Goal: Check status: Check status

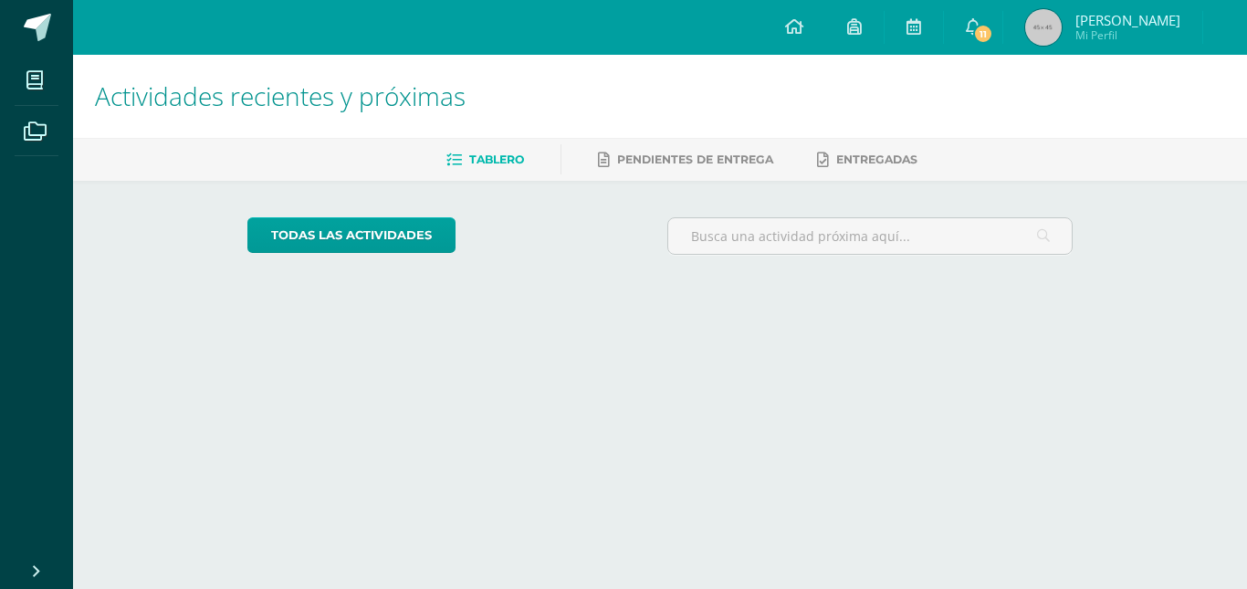
click at [1098, 14] on span "[PERSON_NAME]" at bounding box center [1127, 20] width 105 height 18
click at [1102, 68] on h1 "Actividades recientes y próximas" at bounding box center [660, 96] width 1130 height 83
click at [1102, 40] on span "Mi Perfil" at bounding box center [1127, 35] width 105 height 16
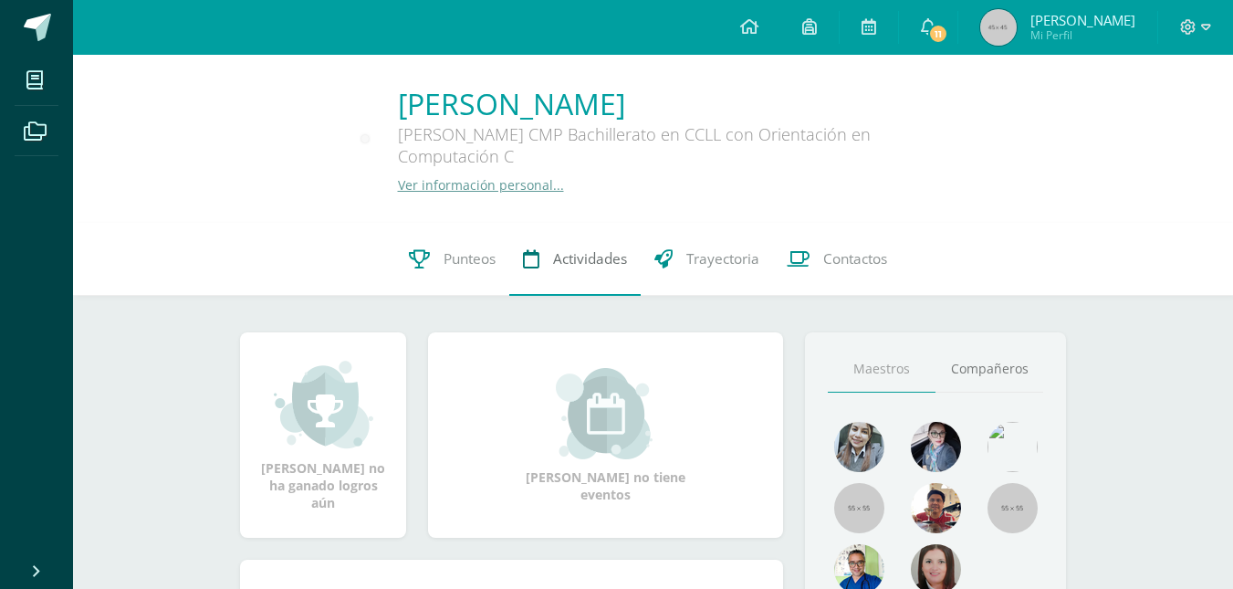
click at [556, 278] on link "Actividades" at bounding box center [574, 259] width 131 height 73
click at [510, 275] on link "Actividades" at bounding box center [574, 259] width 131 height 73
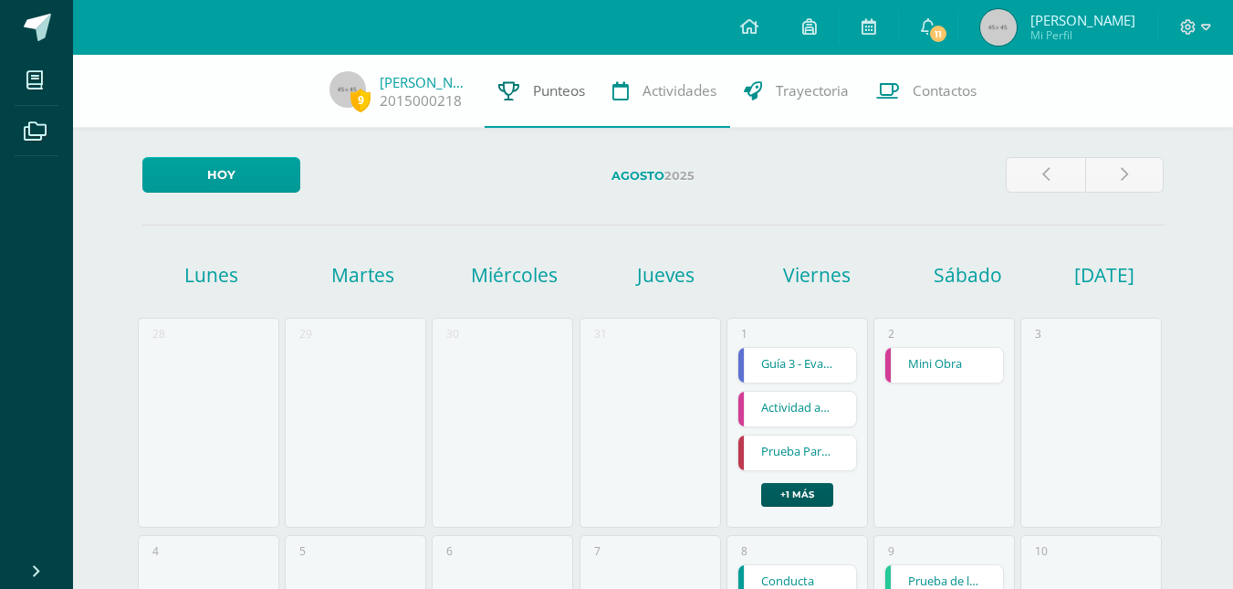
click at [569, 94] on span "Punteos" at bounding box center [559, 90] width 52 height 19
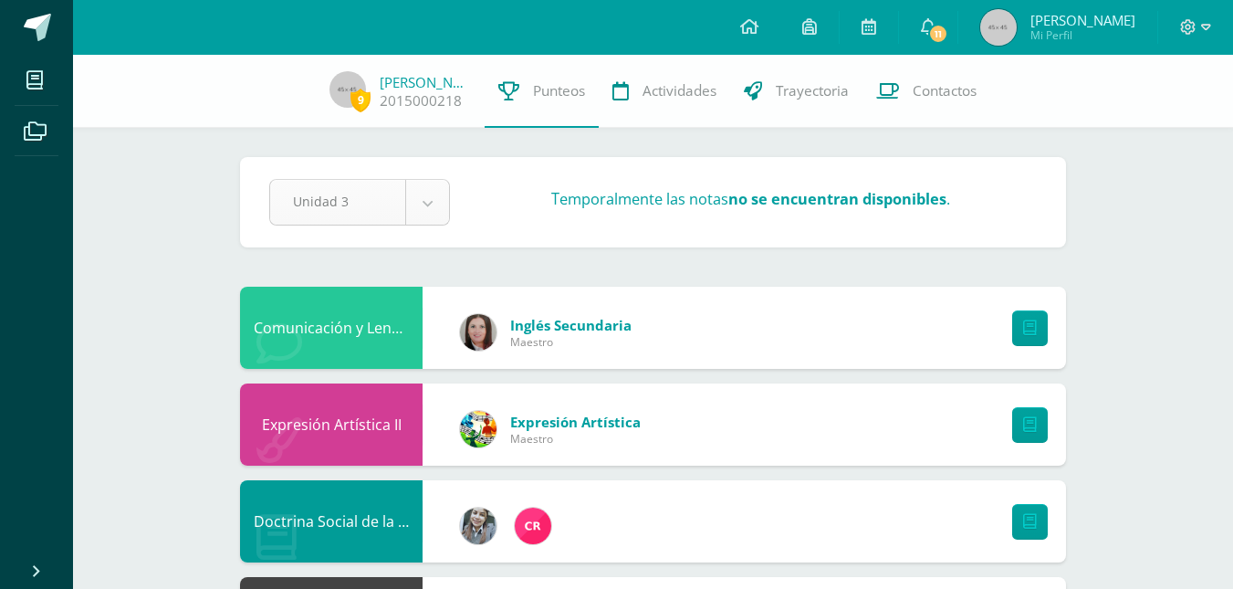
click at [430, 225] on div "Unidad 3" at bounding box center [359, 202] width 181 height 47
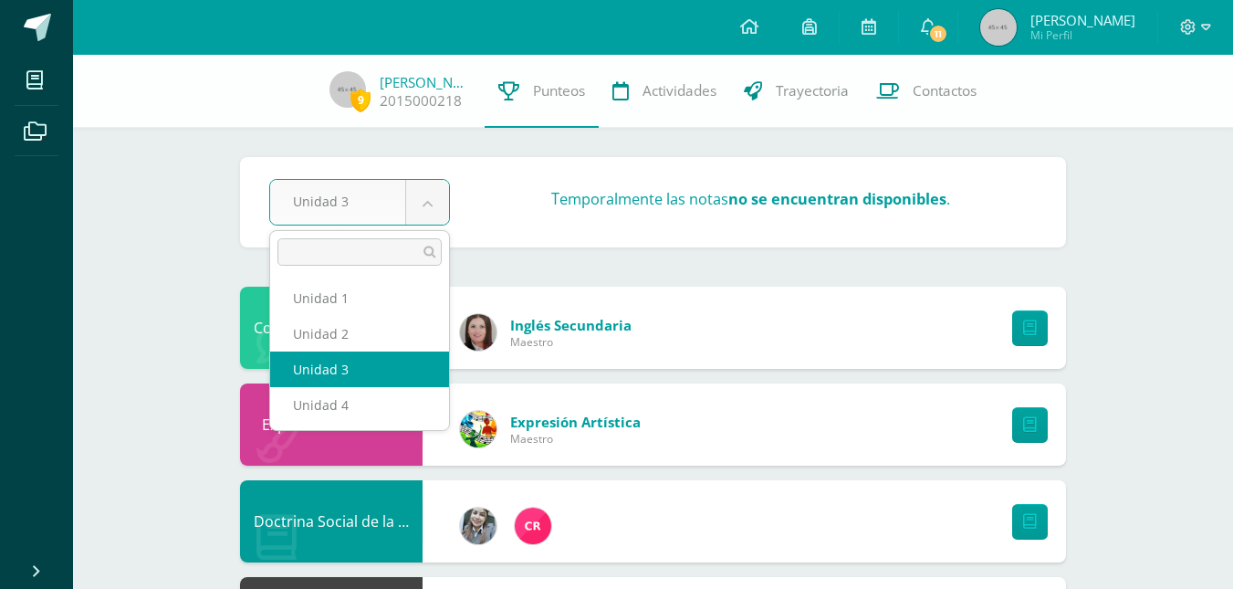
drag, startPoint x: 428, startPoint y: 216, endPoint x: 428, endPoint y: 238, distance: 21.9
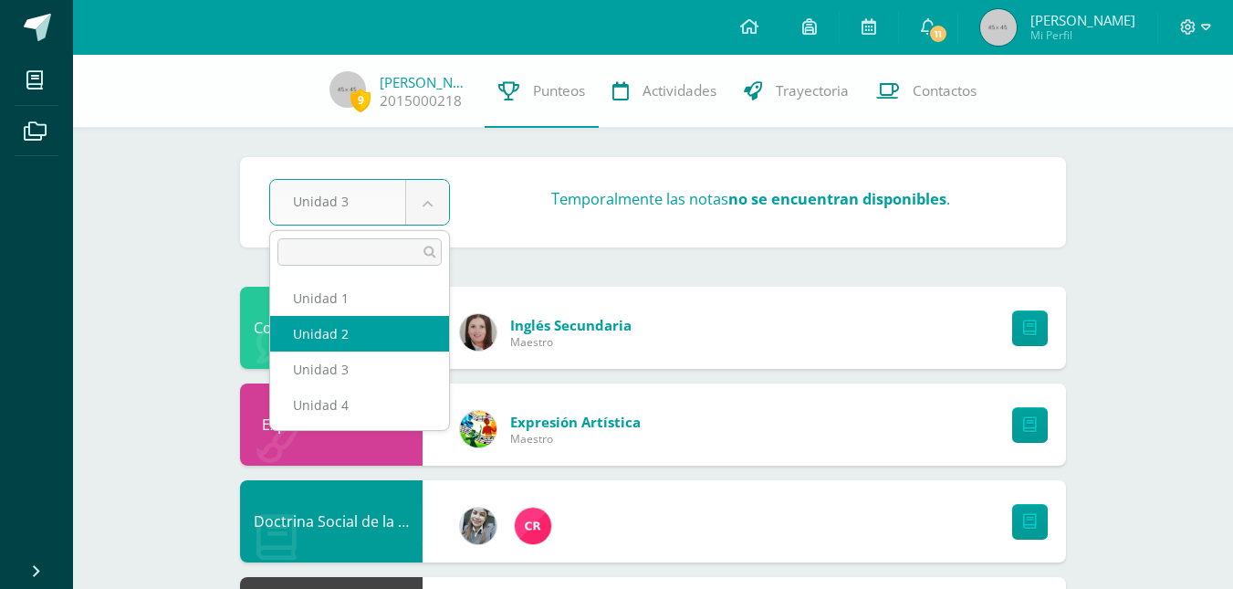
select select "Unidad 2"
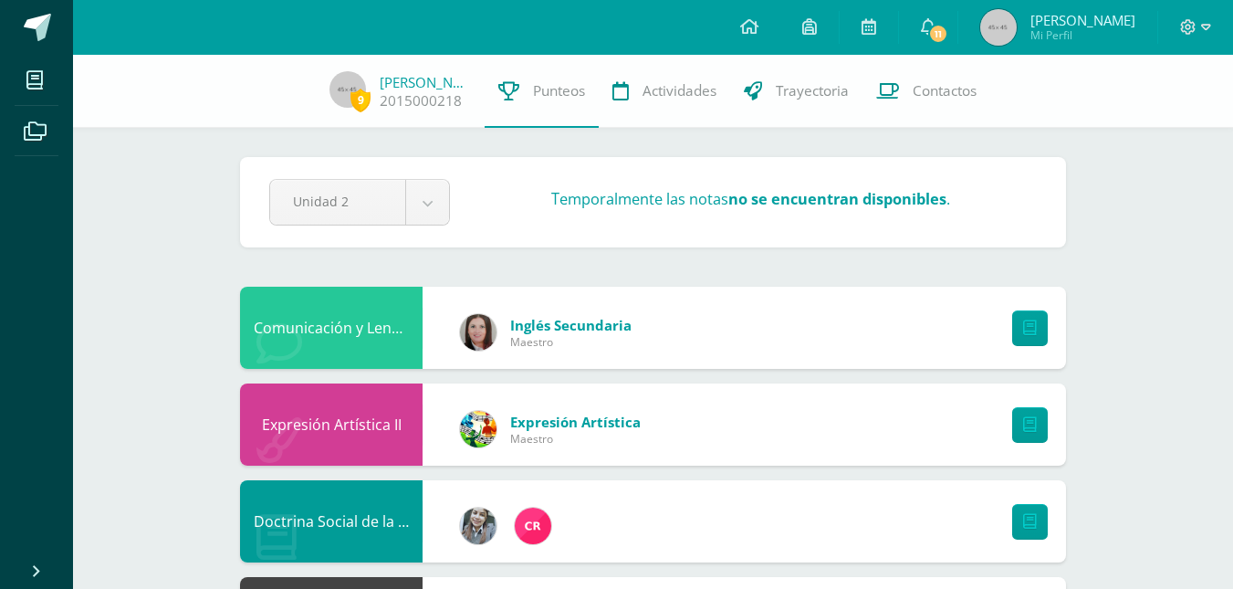
click at [671, 222] on div "Unidad 2 Unidad 1 Unidad 2 Unidad 3 Unidad 4 Temporalmente las notas no se encu…" at bounding box center [653, 202] width 782 height 47
drag, startPoint x: 455, startPoint y: 222, endPoint x: 444, endPoint y: 218, distance: 11.5
click at [454, 222] on div "Unidad 2 Unidad 1 Unidad 2 Unidad 3 Unidad 4" at bounding box center [359, 202] width 195 height 47
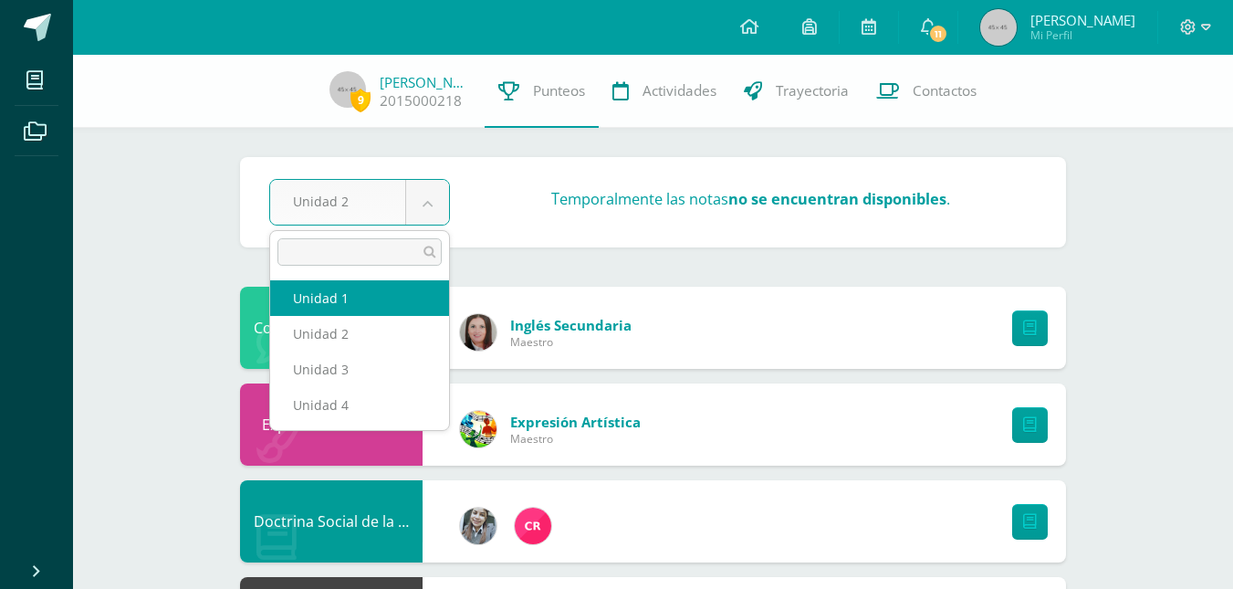
select select "Unidad 1"
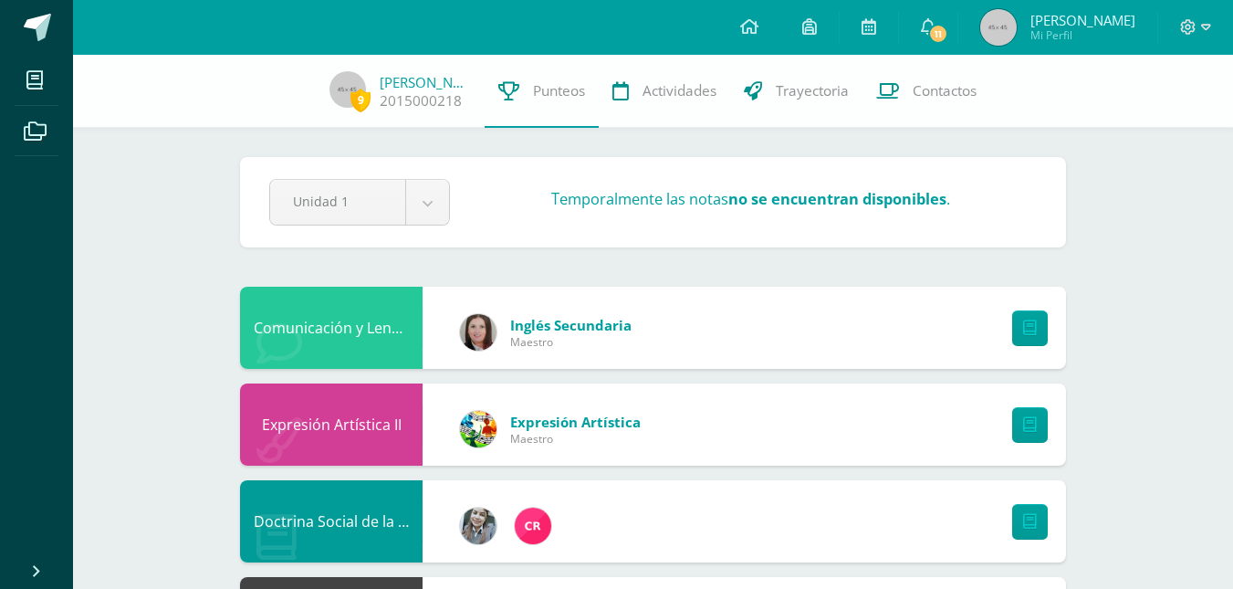
click at [848, 204] on strong "no se encuentran disponibles" at bounding box center [837, 198] width 218 height 21
click at [906, 202] on strong "no se encuentran disponibles" at bounding box center [837, 198] width 218 height 21
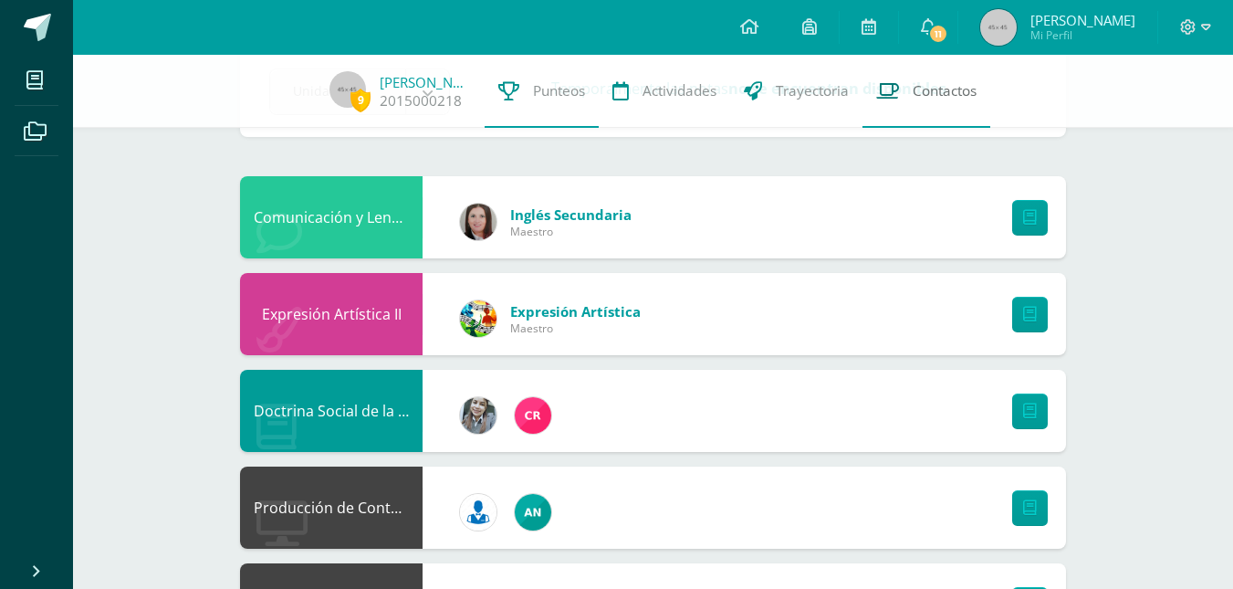
scroll to position [274, 0]
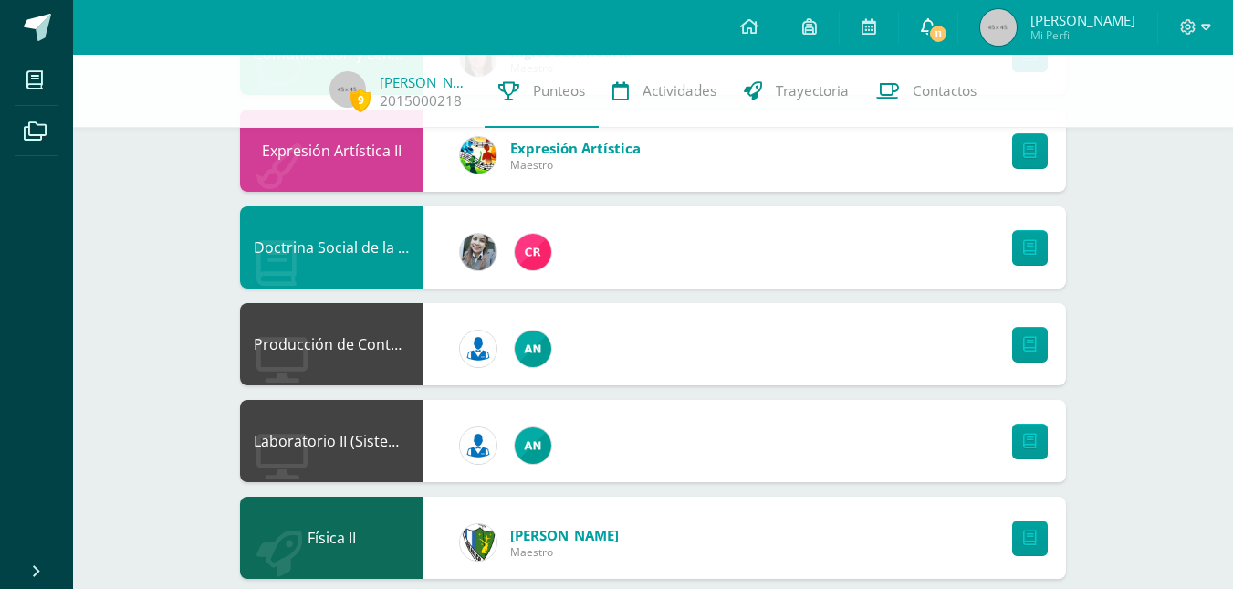
click at [957, 37] on link "11" at bounding box center [928, 27] width 58 height 55
